Goal: Entertainment & Leisure: Browse casually

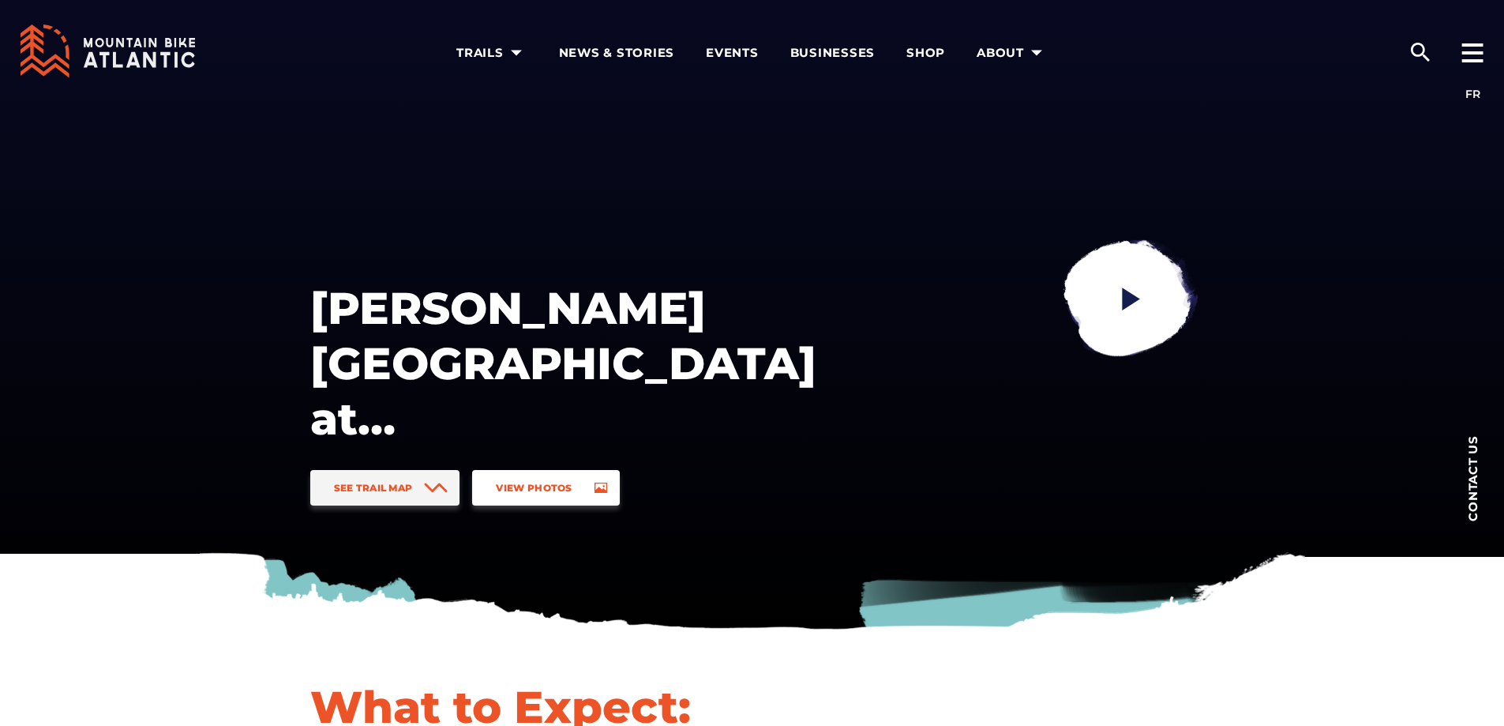
click at [551, 484] on span "View Photos" at bounding box center [534, 488] width 76 height 12
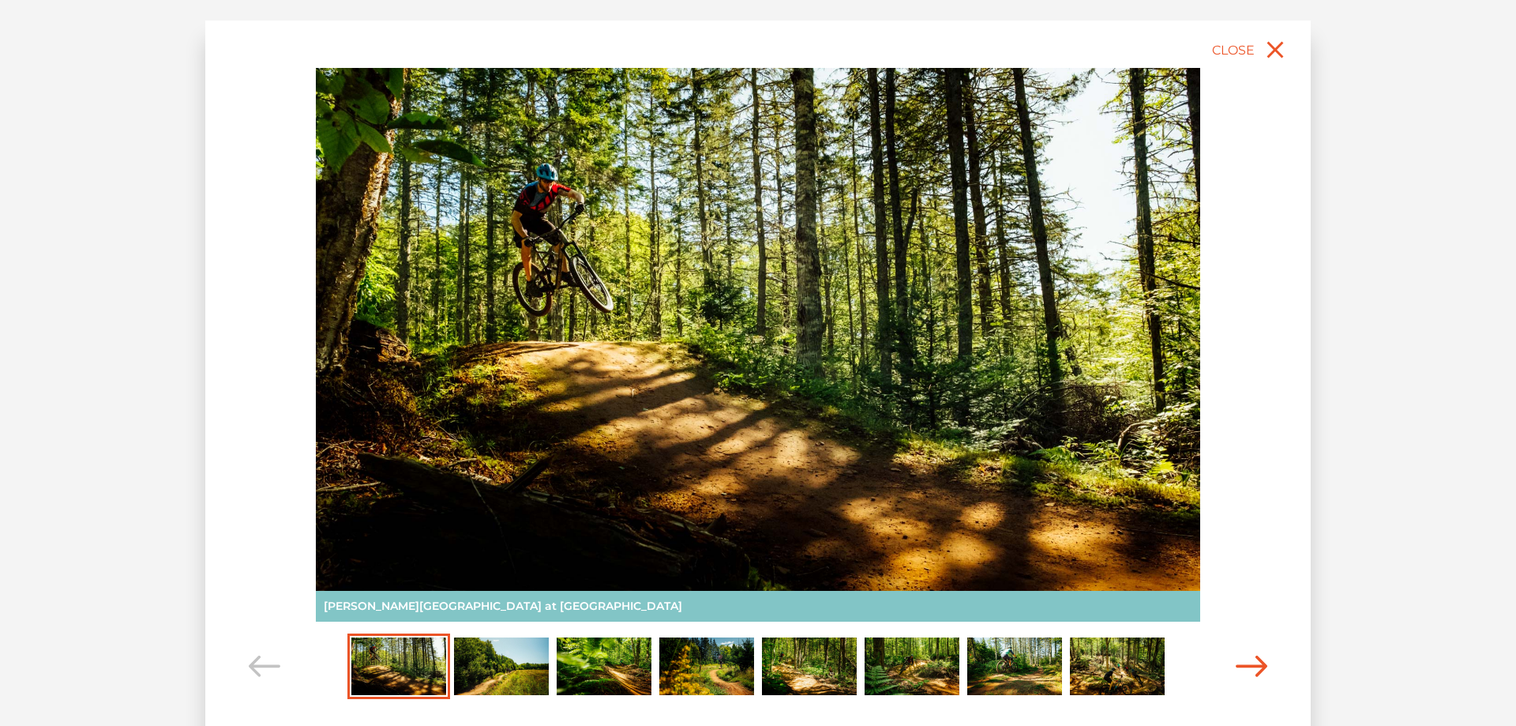
click at [1252, 673] on icon "Carousel Navigation" at bounding box center [1252, 665] width 32 height 21
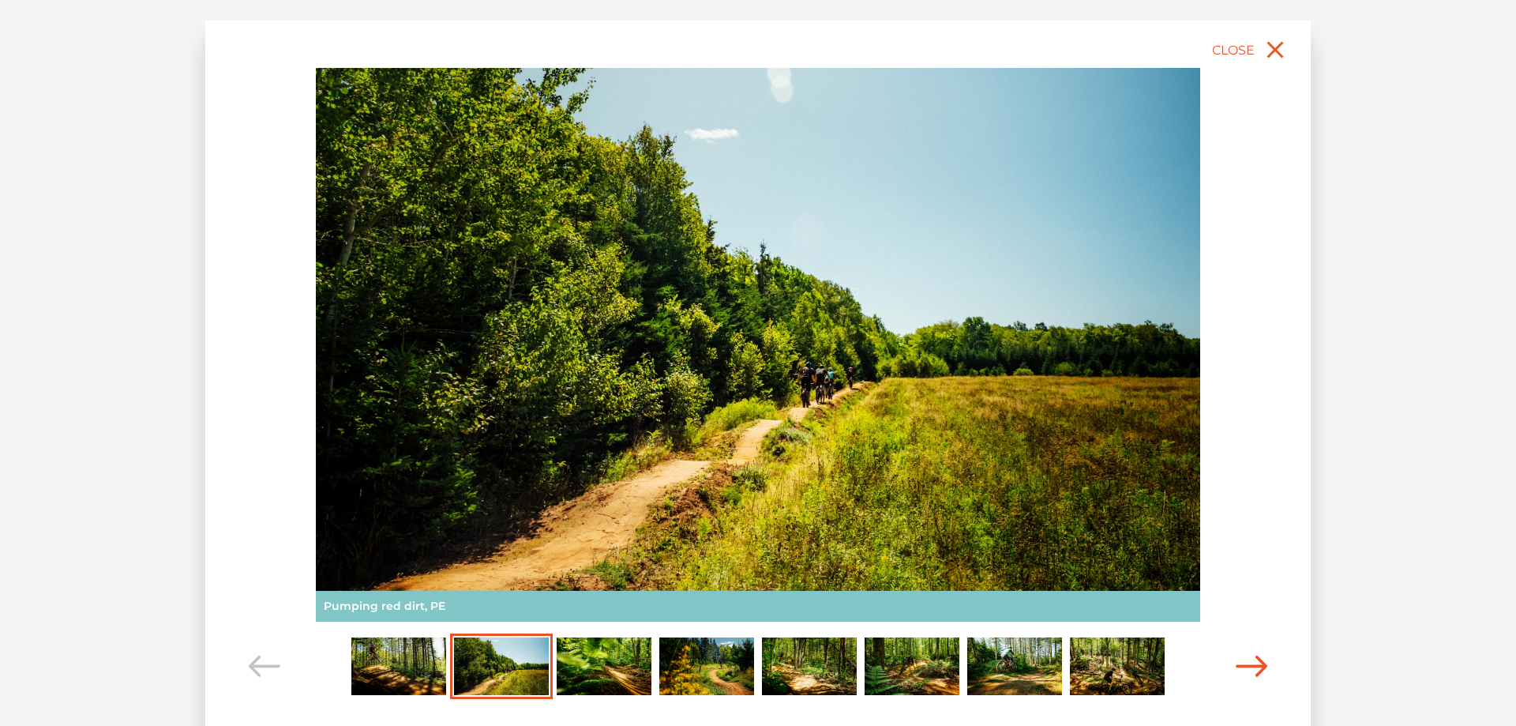
click at [1252, 673] on icon "Carousel Navigation" at bounding box center [1252, 665] width 32 height 21
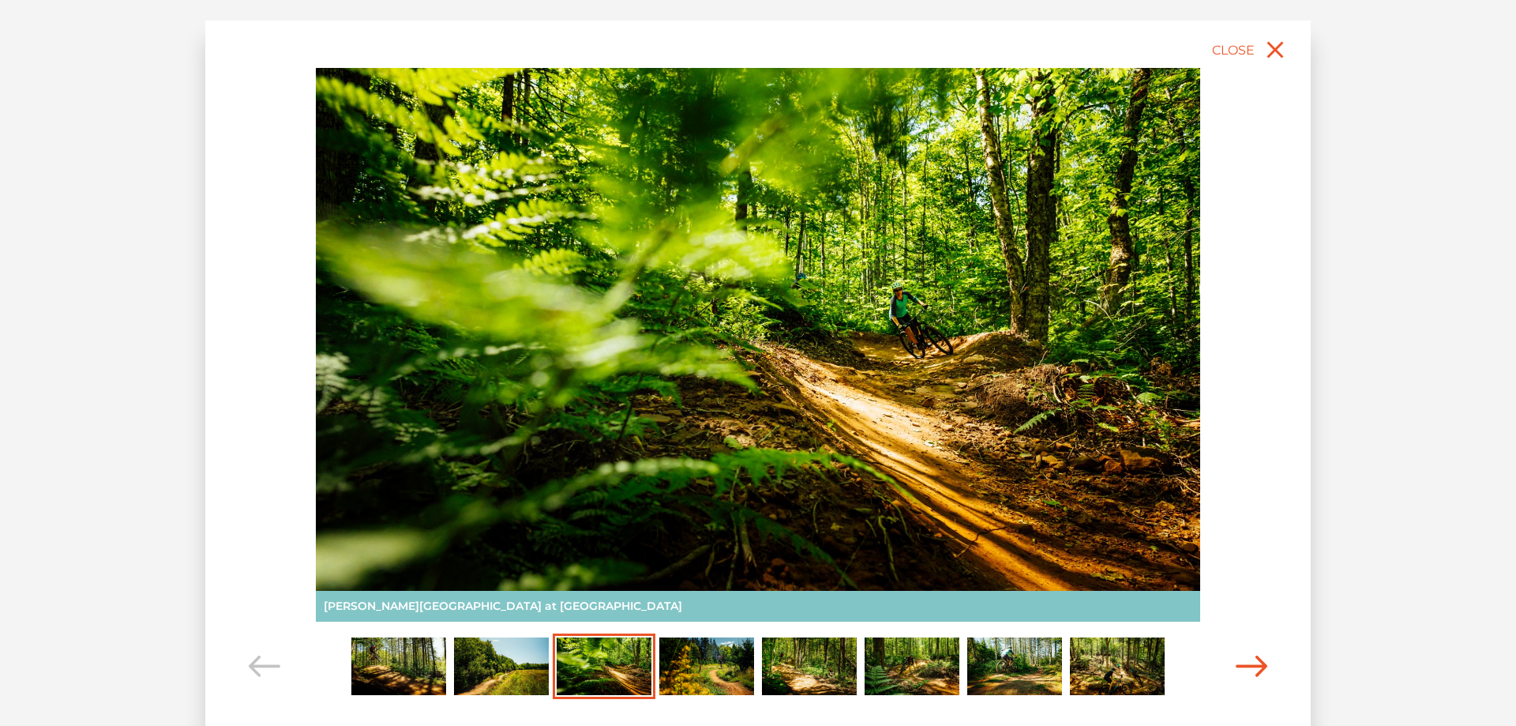
click at [1252, 673] on icon "Carousel Navigation" at bounding box center [1252, 665] width 32 height 21
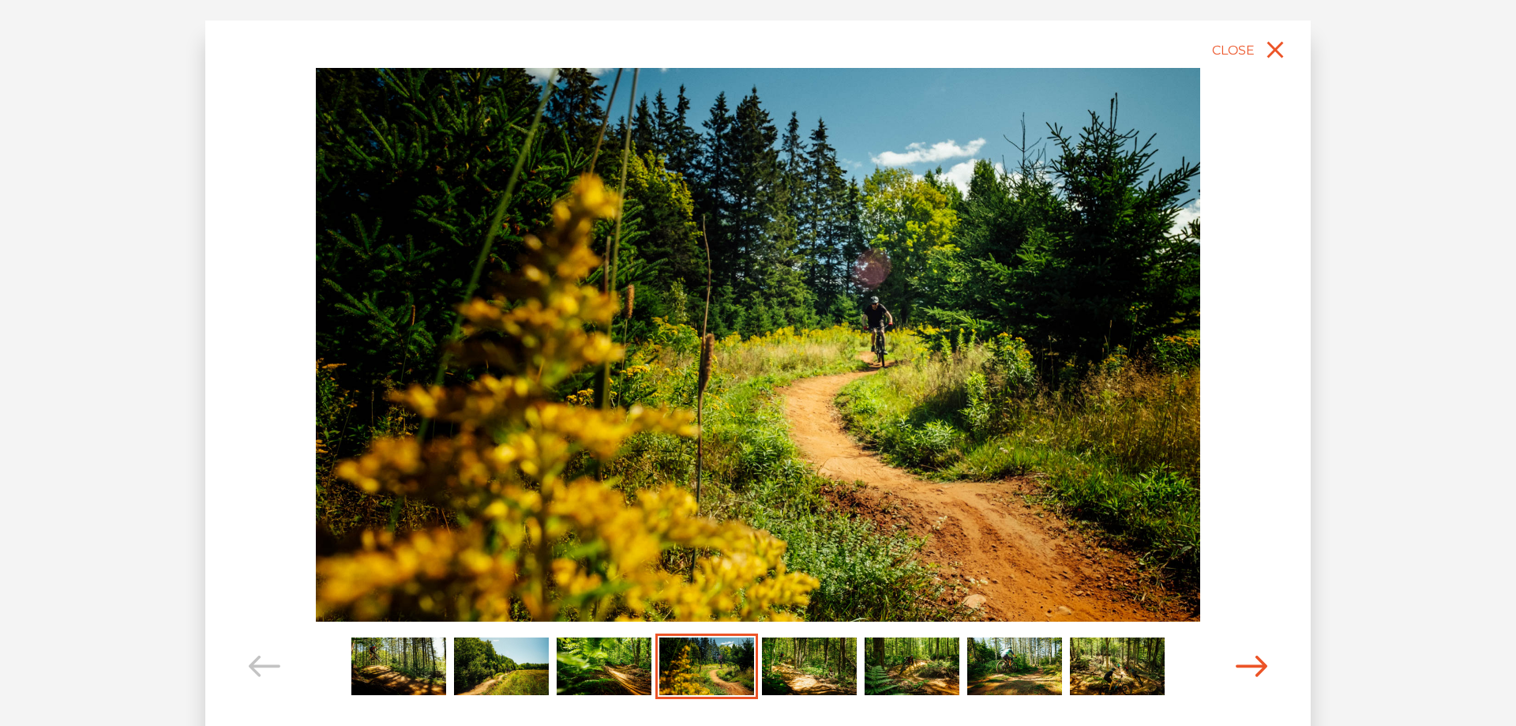
click at [1252, 673] on icon "Carousel Navigation" at bounding box center [1252, 665] width 32 height 21
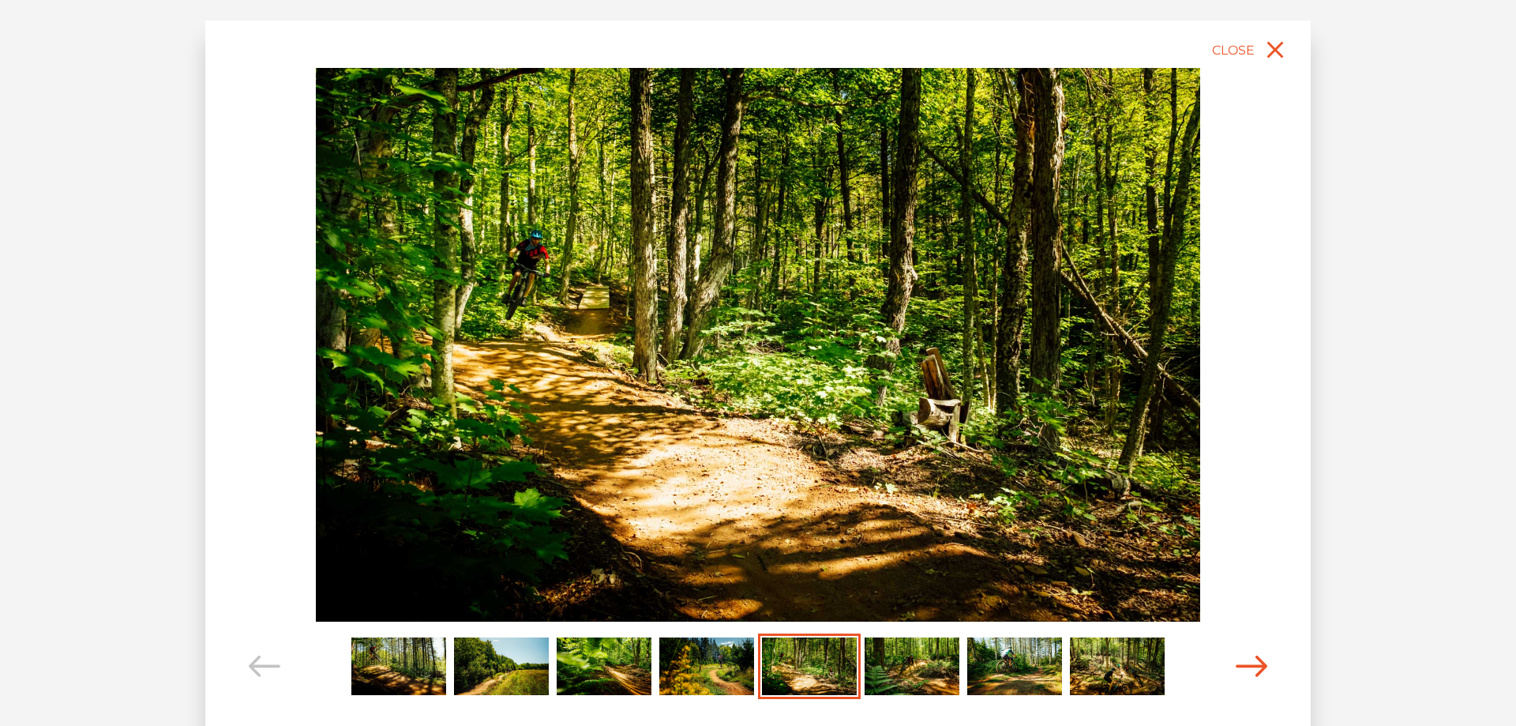
click at [1252, 673] on icon "Carousel Navigation" at bounding box center [1252, 665] width 32 height 21
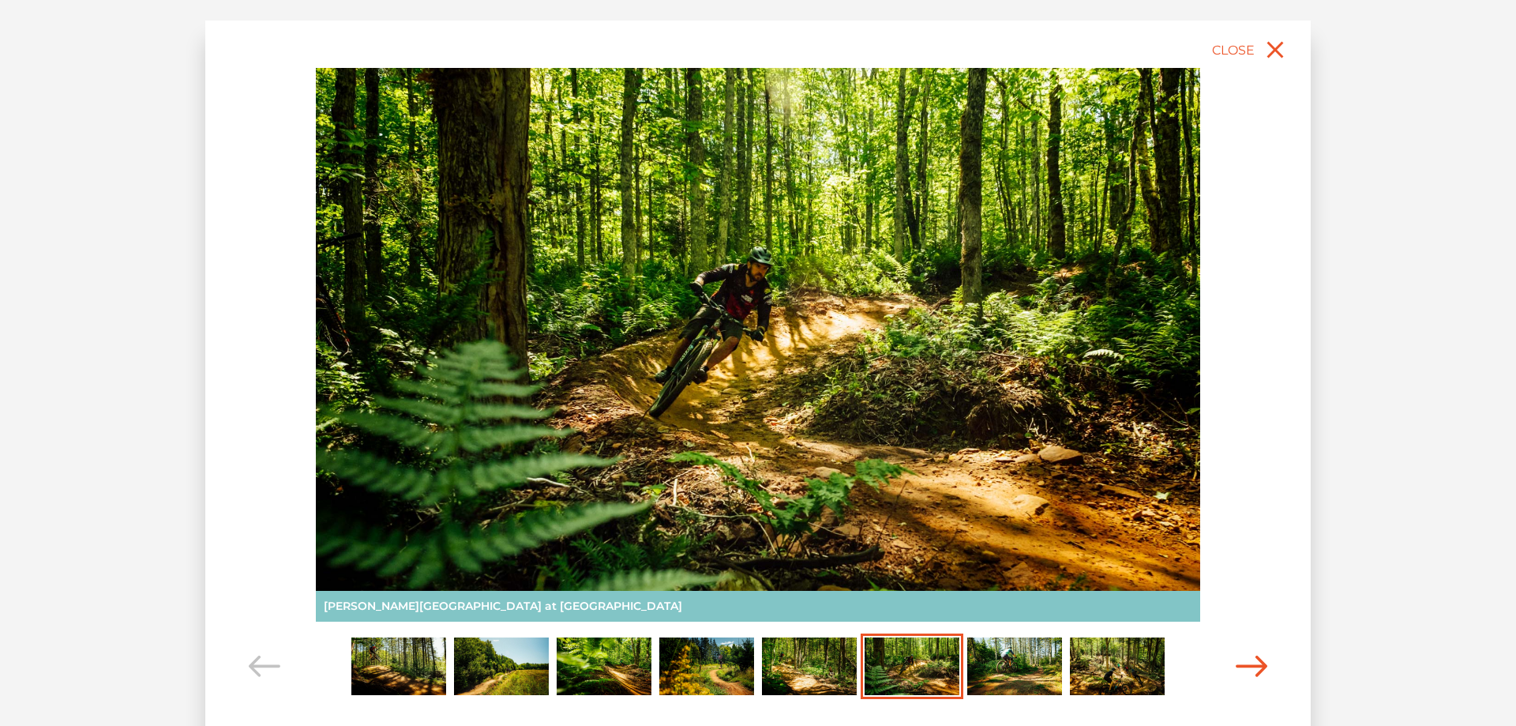
click at [1252, 673] on icon "Carousel Navigation" at bounding box center [1252, 665] width 32 height 21
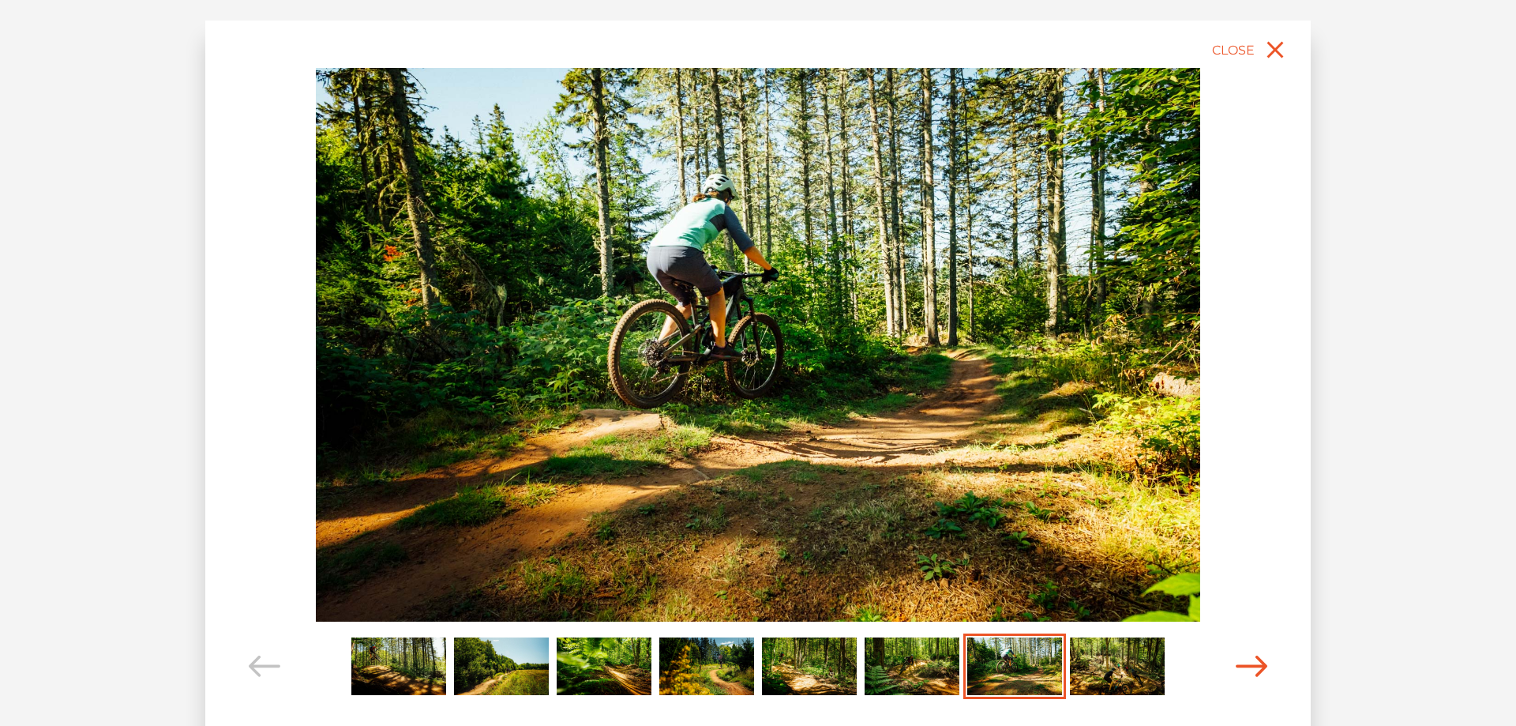
click at [1252, 673] on icon "Carousel Navigation" at bounding box center [1252, 665] width 32 height 21
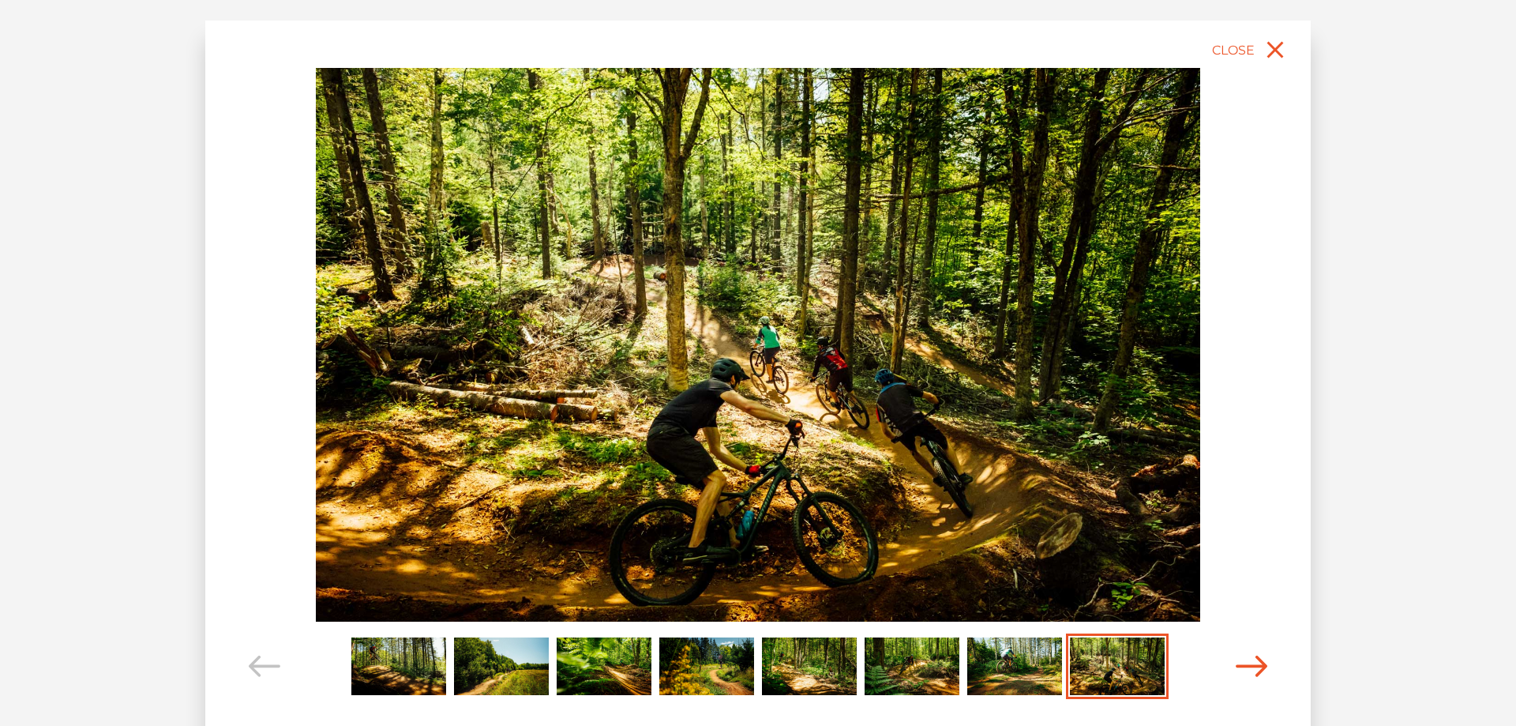
click at [1252, 673] on icon "Carousel Navigation" at bounding box center [1252, 665] width 32 height 21
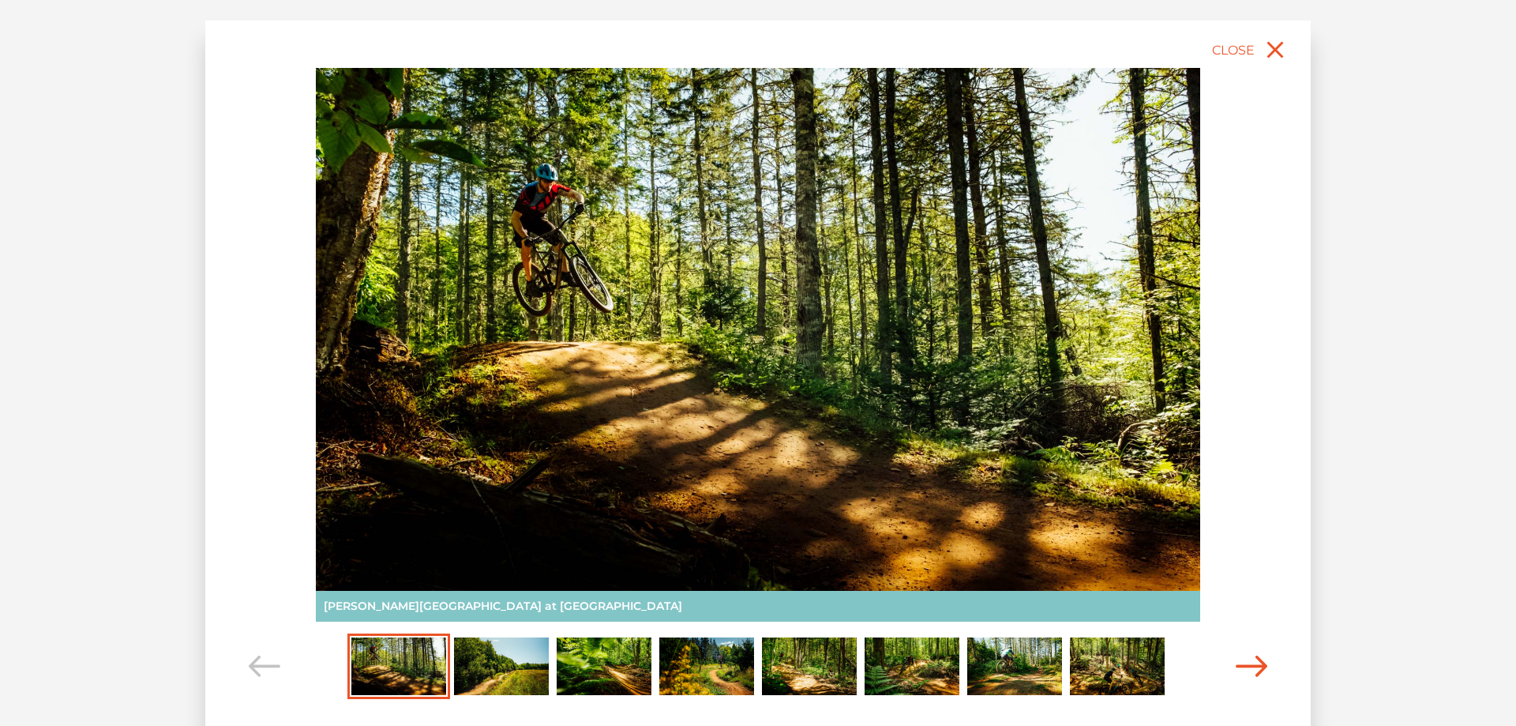
click at [1252, 673] on icon "Carousel Navigation" at bounding box center [1252, 665] width 32 height 21
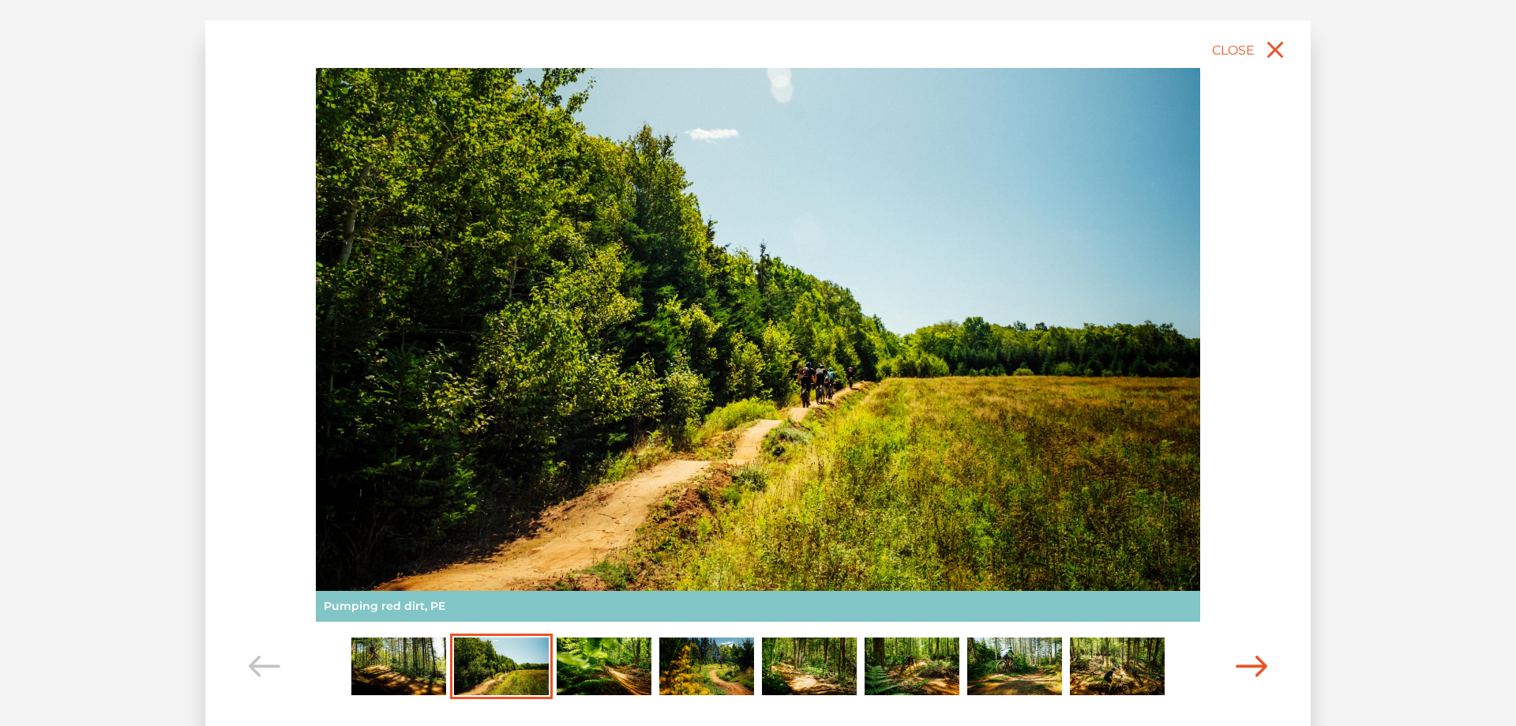
click at [1252, 673] on icon "Carousel Navigation" at bounding box center [1252, 665] width 32 height 21
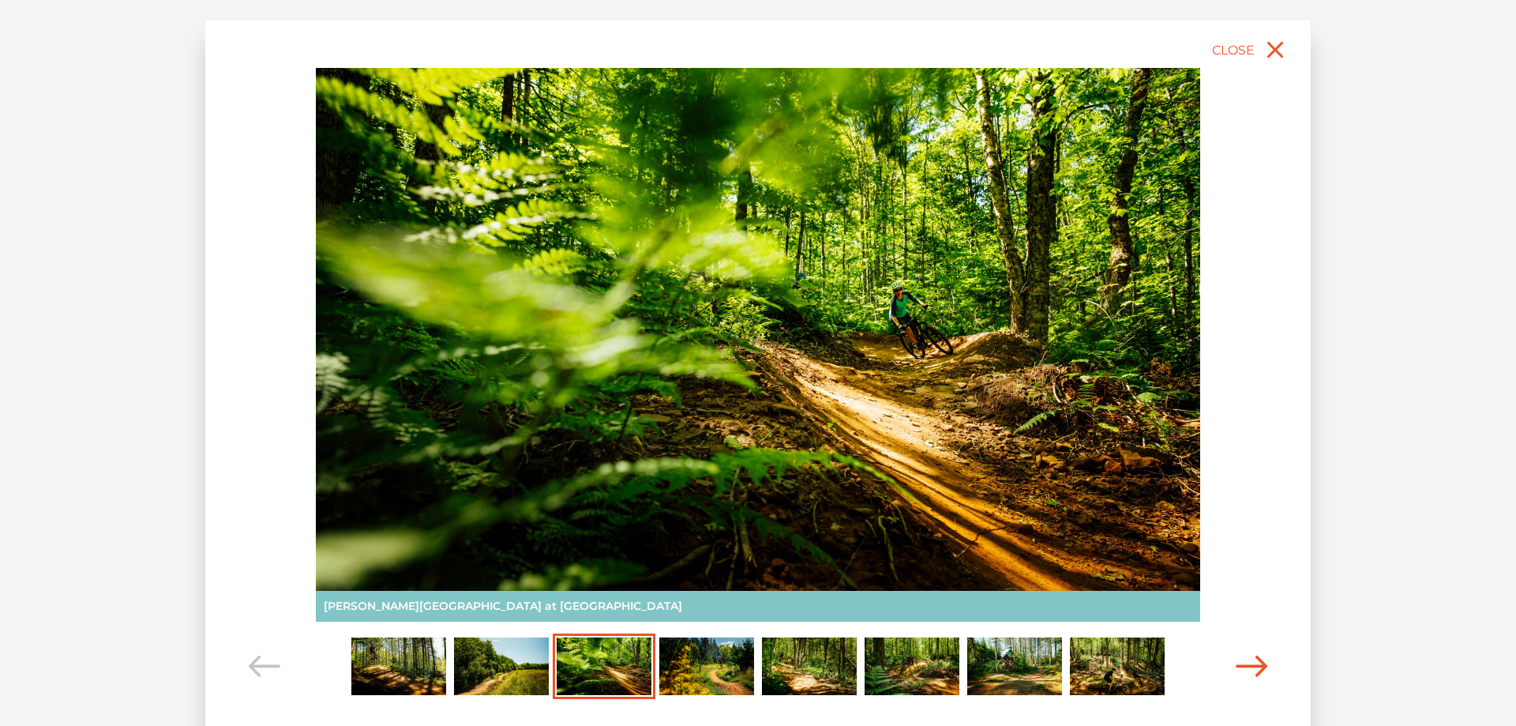
click at [1252, 673] on icon "Carousel Navigation" at bounding box center [1252, 665] width 32 height 21
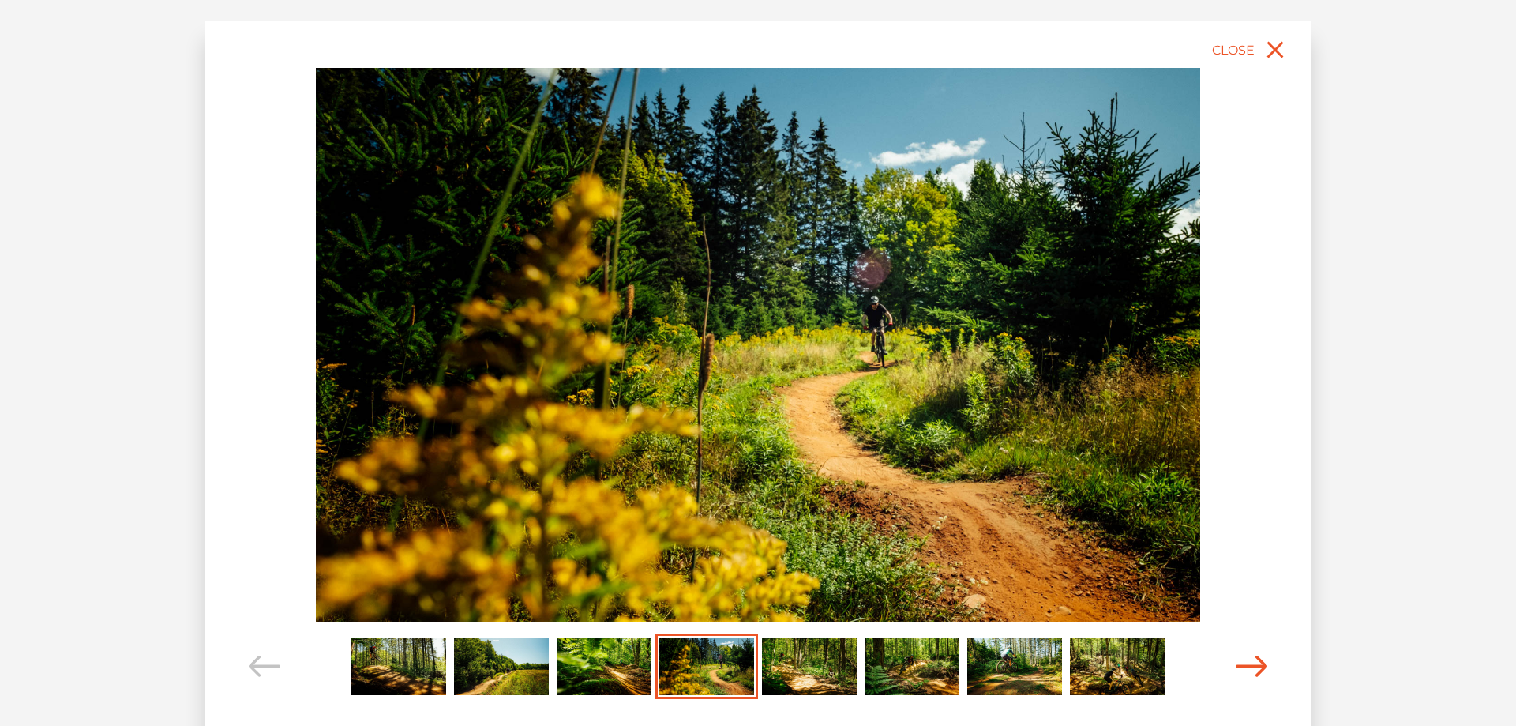
click at [1252, 673] on icon "Carousel Navigation" at bounding box center [1252, 665] width 32 height 21
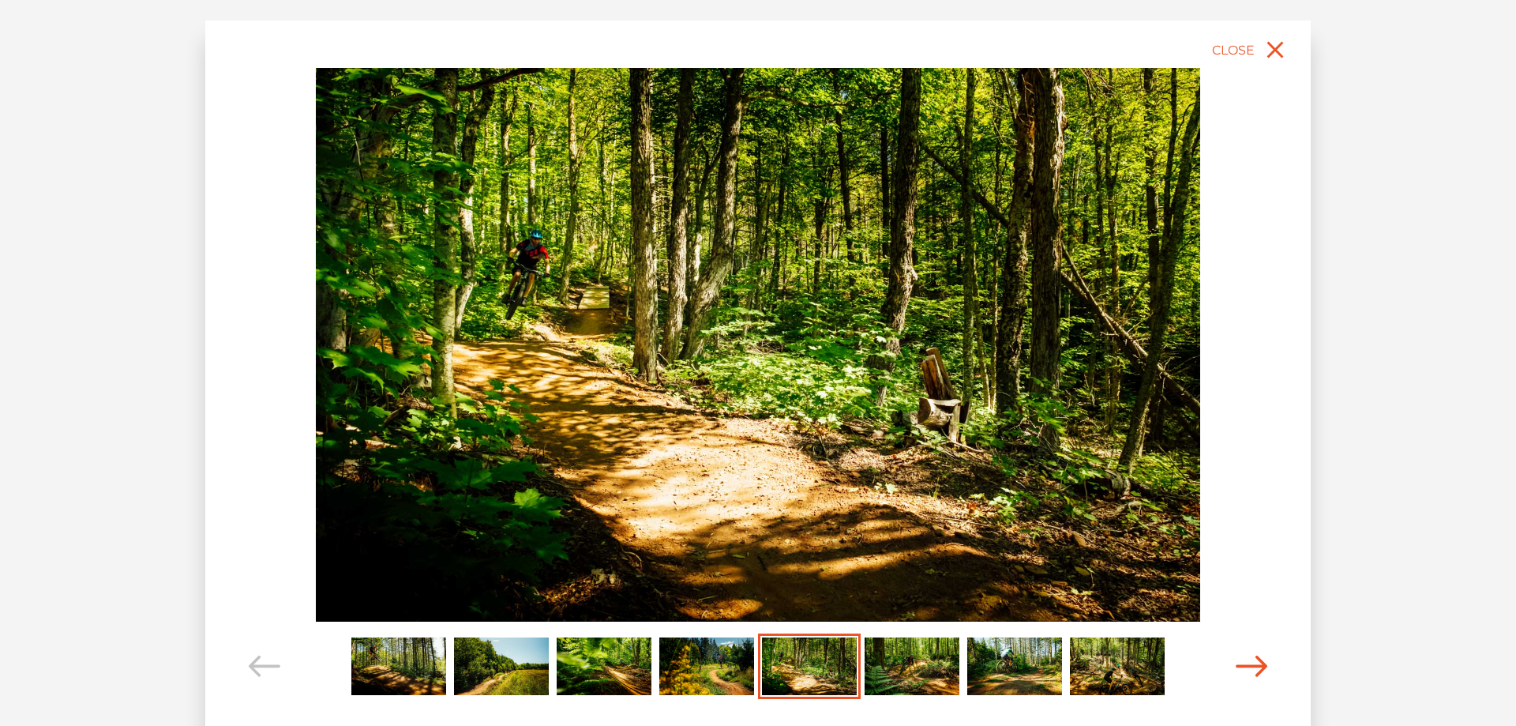
click at [1252, 673] on icon "Carousel Navigation" at bounding box center [1252, 665] width 32 height 21
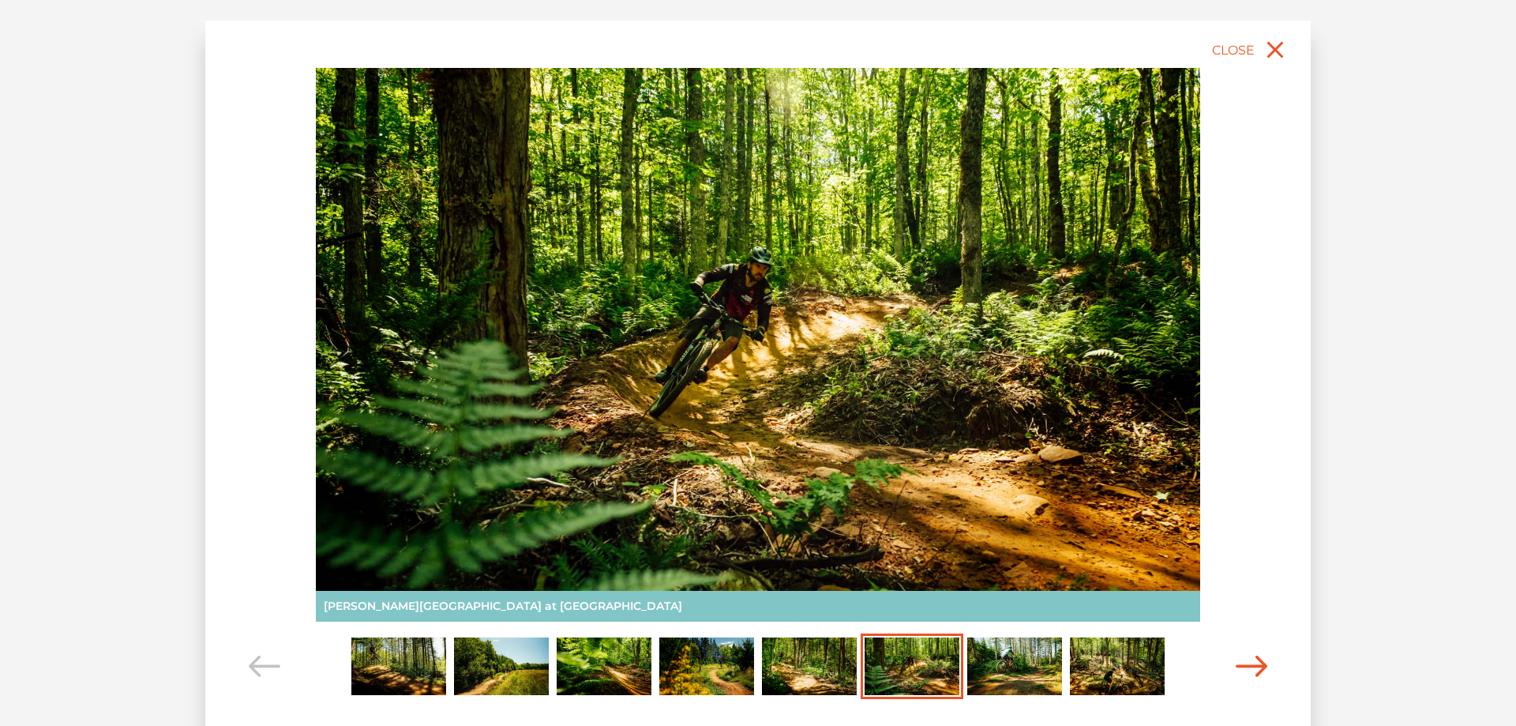
click at [1252, 673] on icon "Carousel Navigation" at bounding box center [1252, 665] width 32 height 21
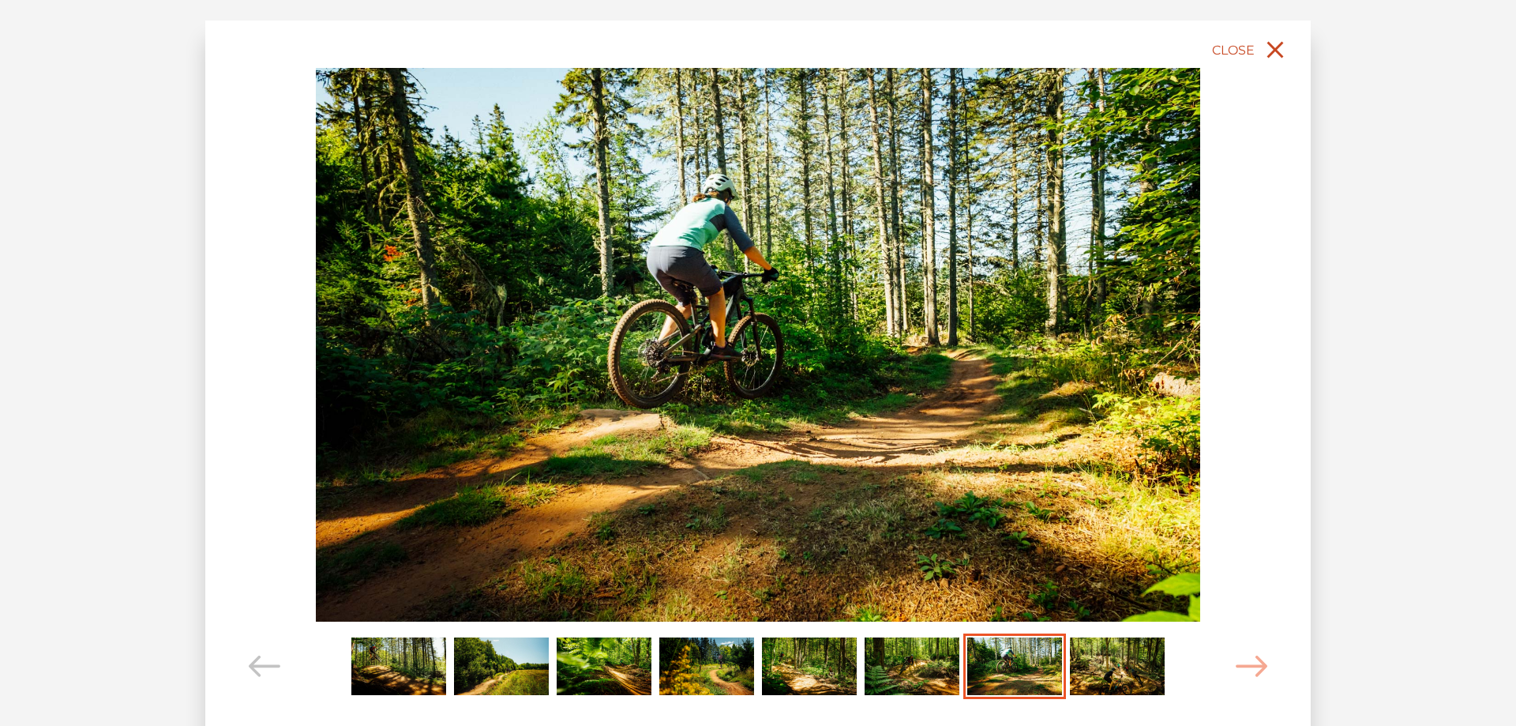
click at [1270, 50] on icon "close" at bounding box center [1275, 50] width 28 height 28
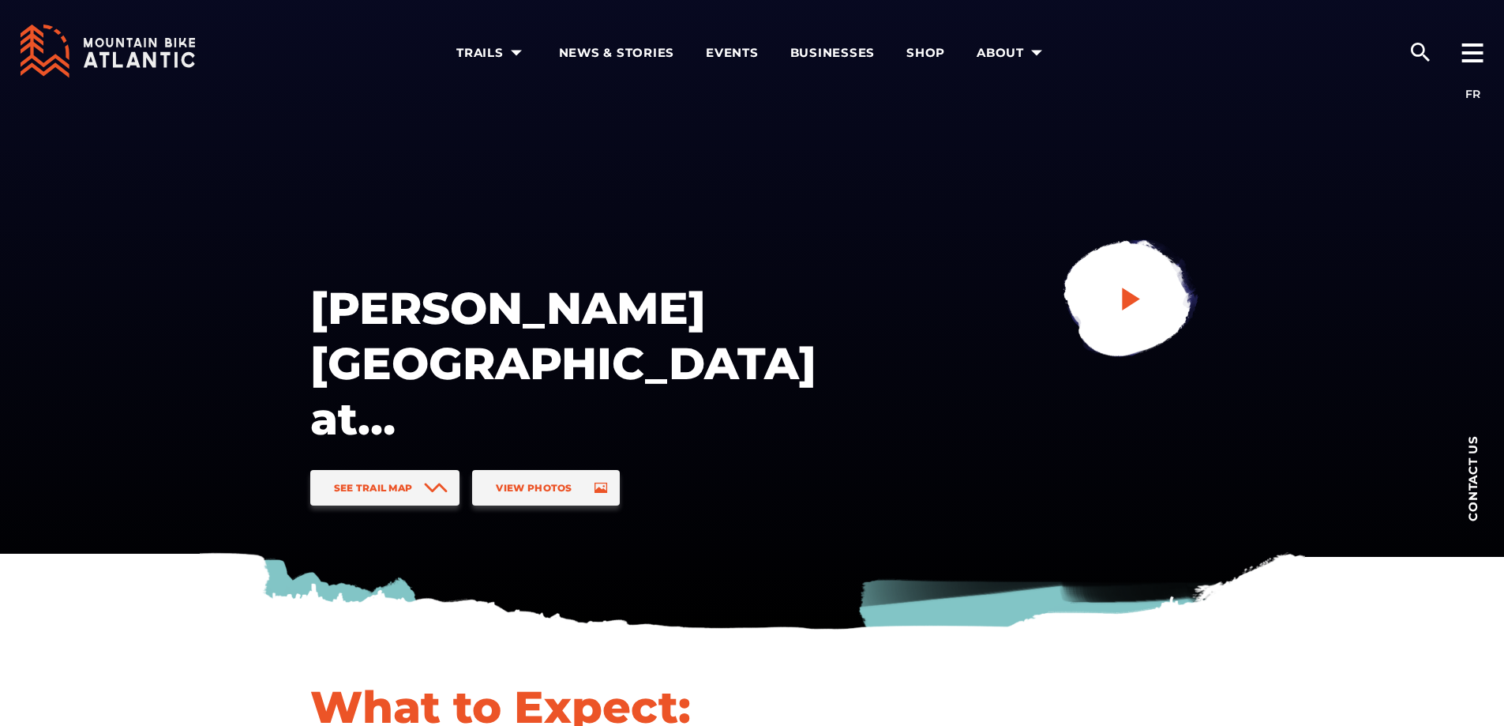
click at [1141, 298] on icon "play" at bounding box center [1130, 298] width 28 height 28
